Goal: Task Accomplishment & Management: Use online tool/utility

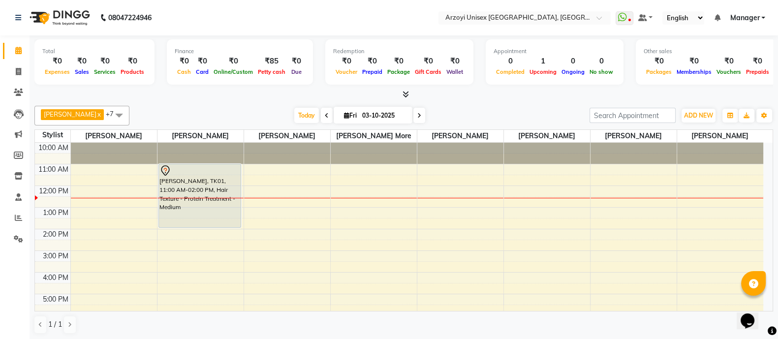
scroll to position [110, 0]
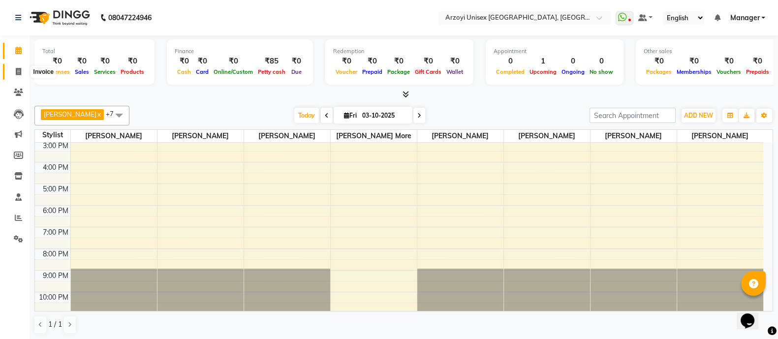
click at [17, 68] on icon at bounding box center [18, 71] width 5 height 7
select select "5286"
select select "service"
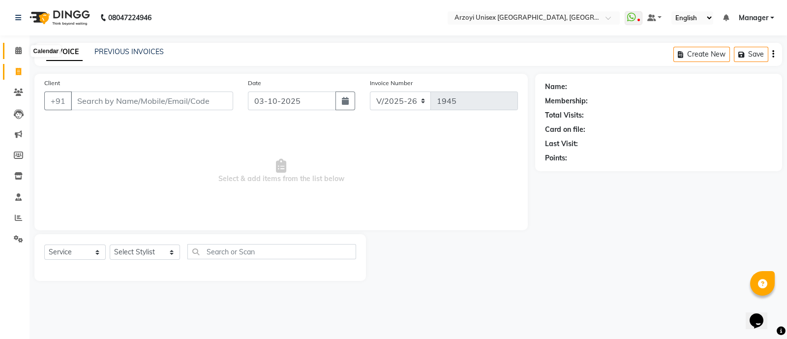
click at [18, 47] on icon at bounding box center [18, 50] width 6 height 7
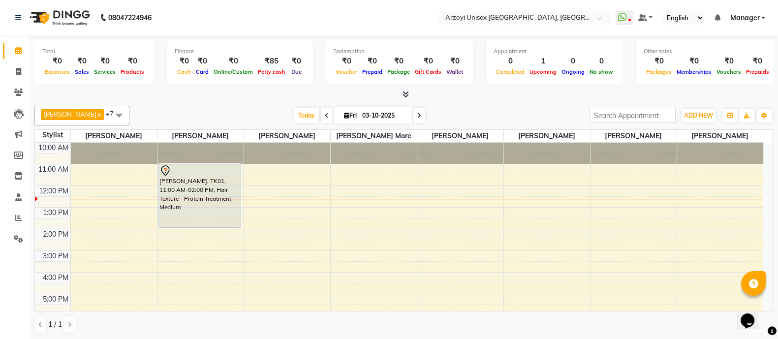
click at [379, 112] on input "03-10-2025" at bounding box center [383, 115] width 49 height 15
select select "10"
select select "2025"
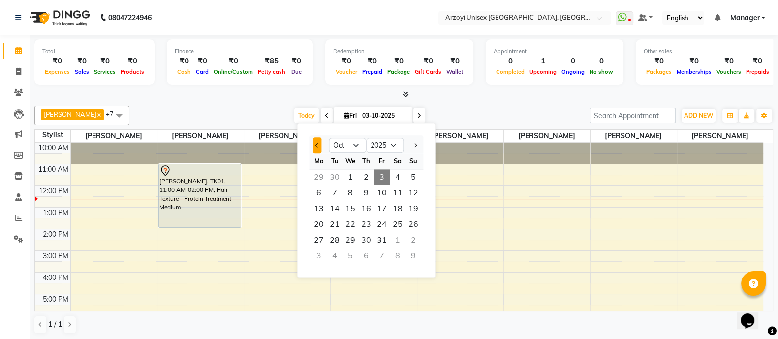
click at [318, 145] on span "Previous month" at bounding box center [317, 145] width 4 height 4
select select "9"
click at [322, 222] on span "22" at bounding box center [319, 225] width 16 height 16
type input "[DATE]"
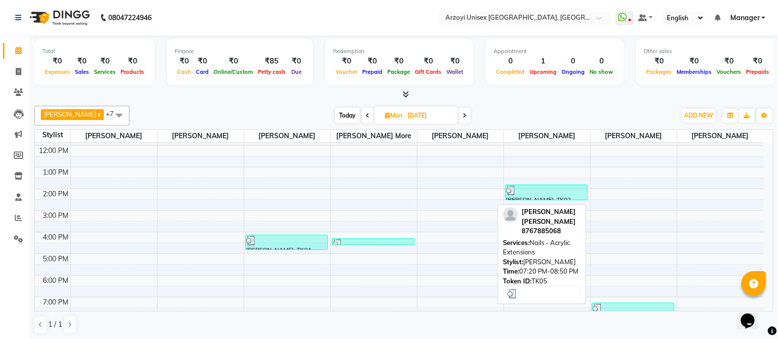
scroll to position [89, 0]
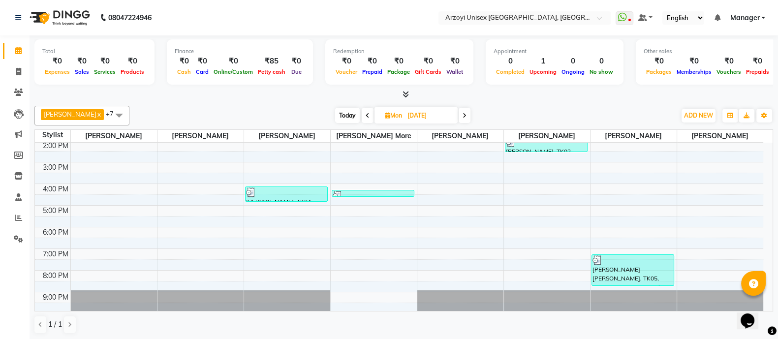
click at [445, 108] on input "[DATE]" at bounding box center [429, 115] width 49 height 15
select select "9"
select select "2025"
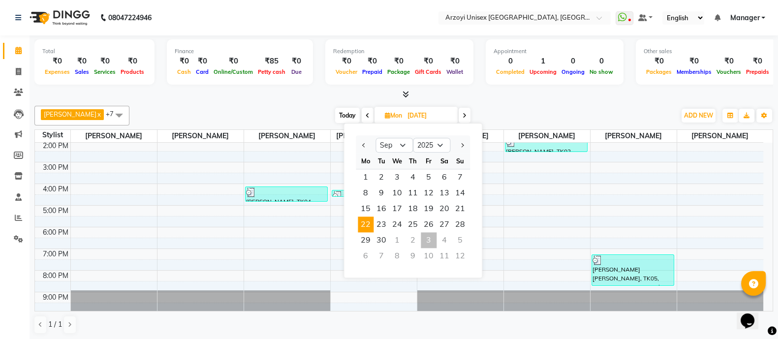
click at [431, 235] on div "3" at bounding box center [429, 240] width 16 height 16
type input "03-10-2025"
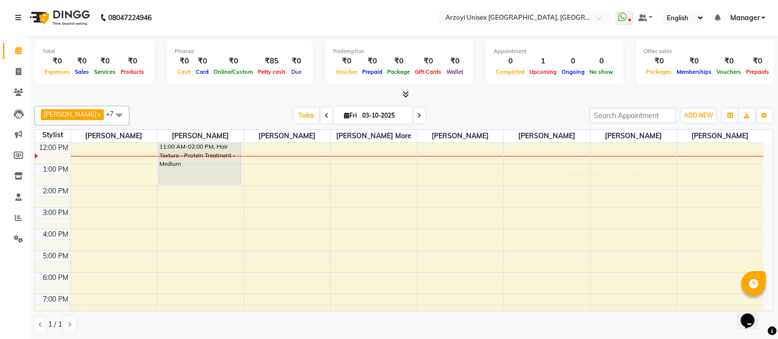
scroll to position [110, 0]
